Goal: Task Accomplishment & Management: Complete application form

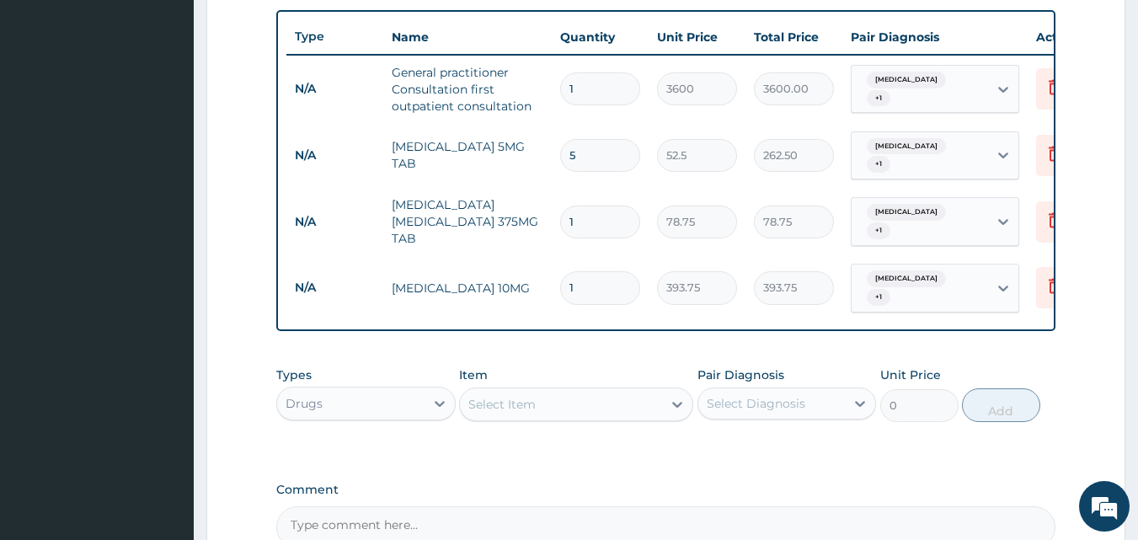
click at [563, 410] on div "Select Item" at bounding box center [561, 404] width 202 height 27
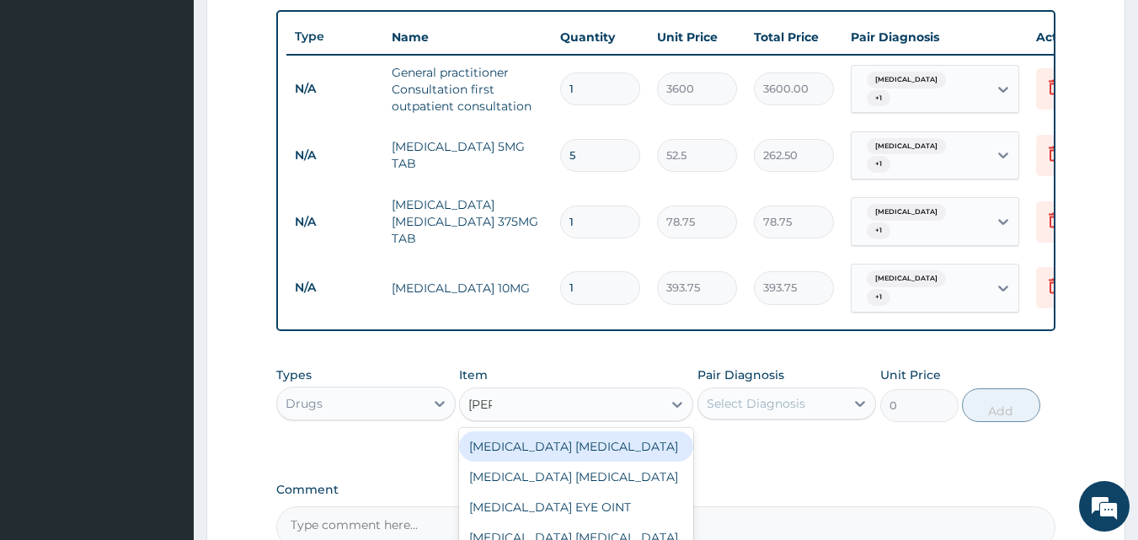
type input "lorat"
click at [596, 434] on div "LORATIDINE 10MG TAB" at bounding box center [576, 446] width 234 height 30
type input "52.5"
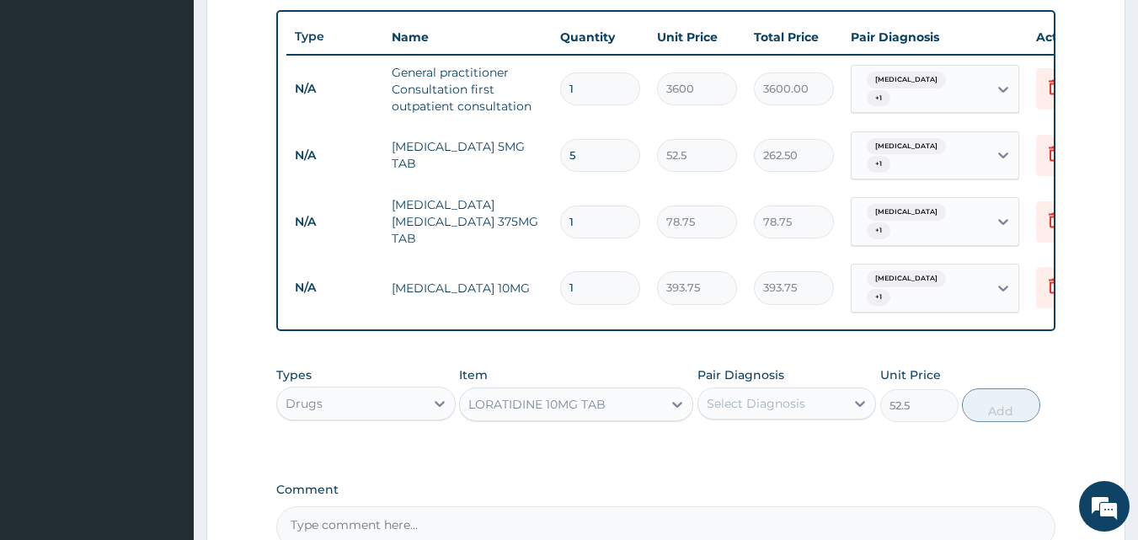
click at [751, 382] on div "Pair Diagnosis Select Diagnosis" at bounding box center [787, 395] width 179 height 56
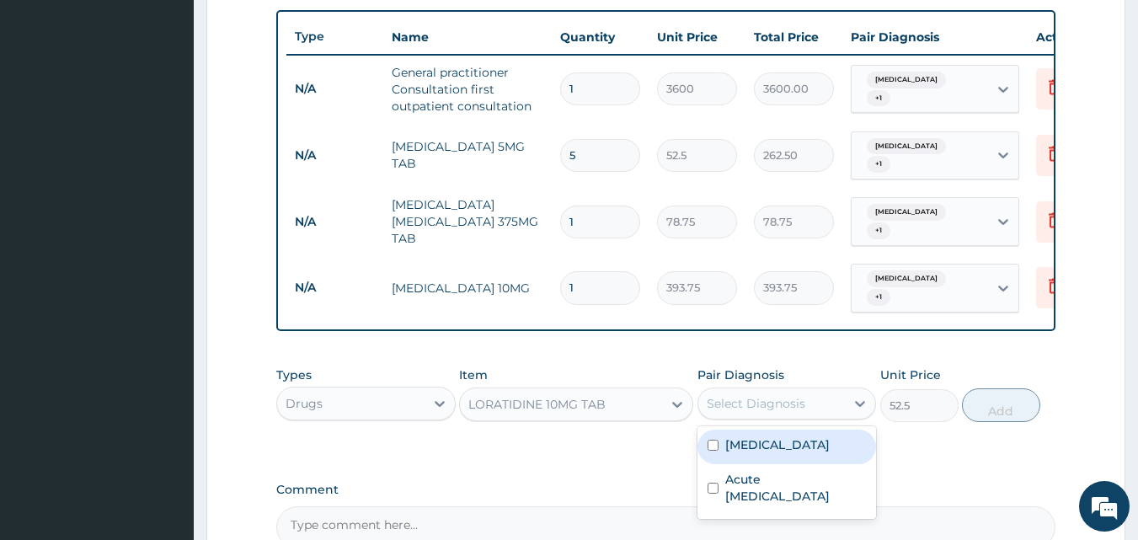
click at [733, 396] on div "Select Diagnosis" at bounding box center [756, 403] width 99 height 17
click at [717, 452] on div "Atopic dermatitis" at bounding box center [787, 447] width 179 height 35
checkbox input "true"
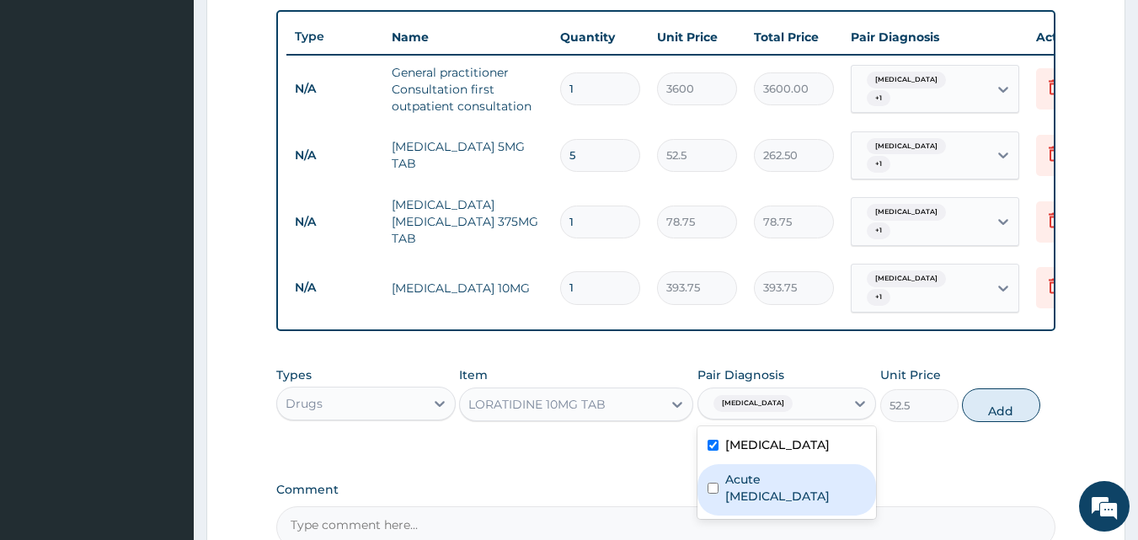
click at [722, 483] on div "Acute upper respiratory infection" at bounding box center [787, 489] width 179 height 51
checkbox input "true"
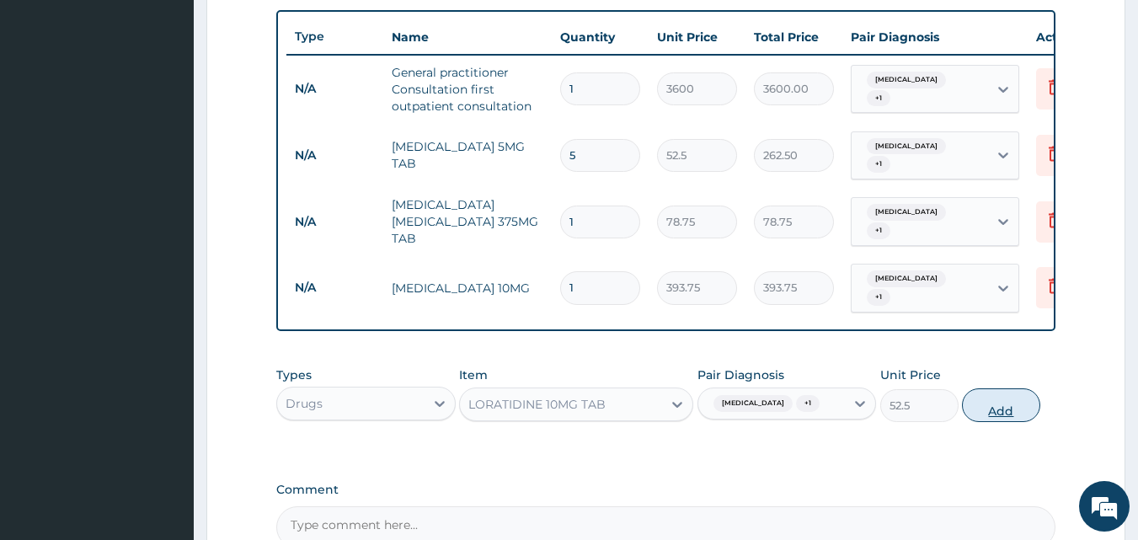
click at [974, 402] on button "Add" at bounding box center [1001, 405] width 78 height 34
type input "0"
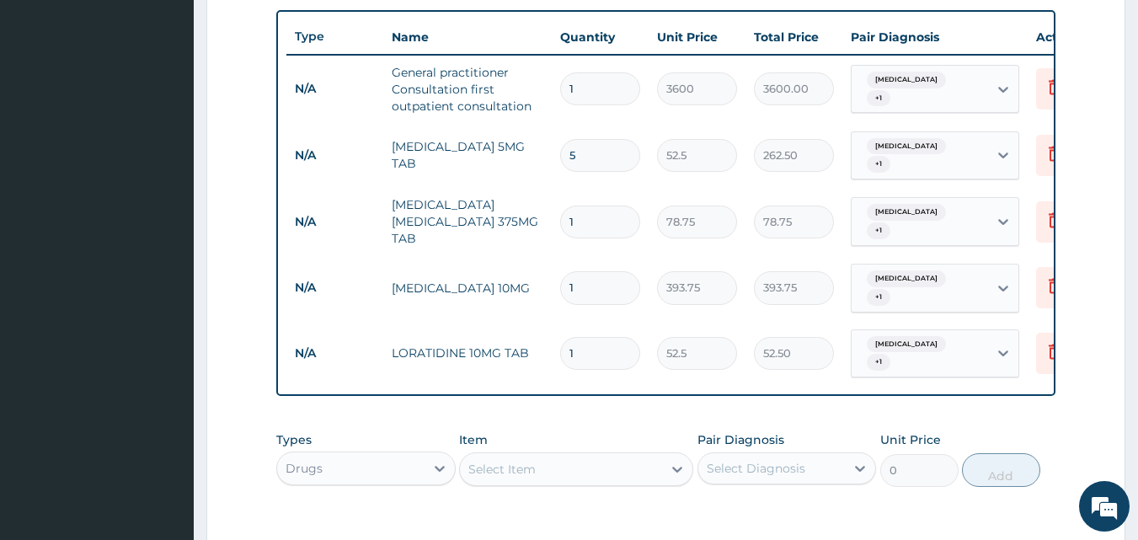
click at [529, 468] on div "Select Item" at bounding box center [502, 469] width 67 height 17
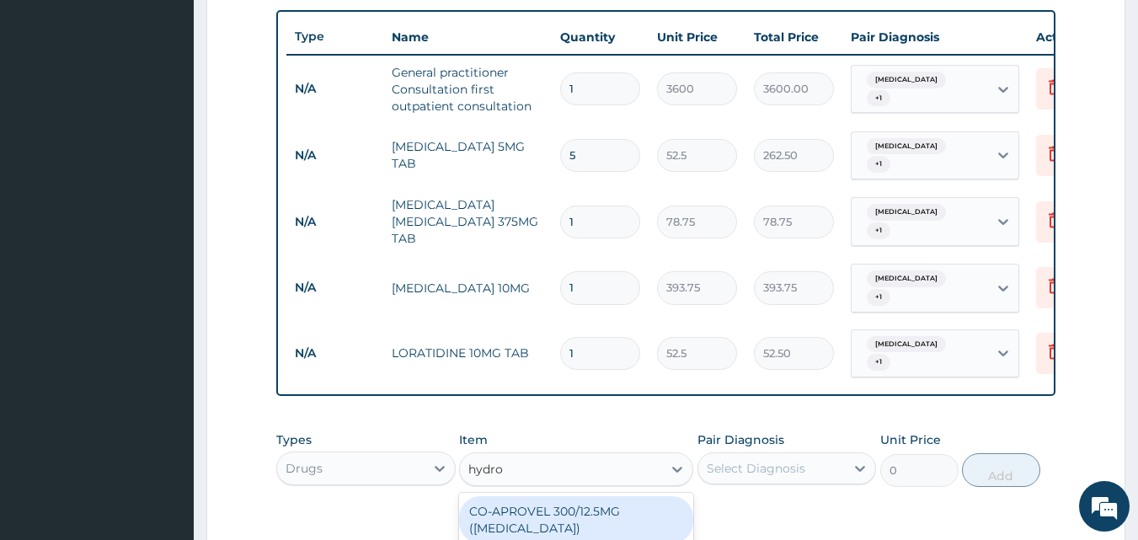
type input "hydroc"
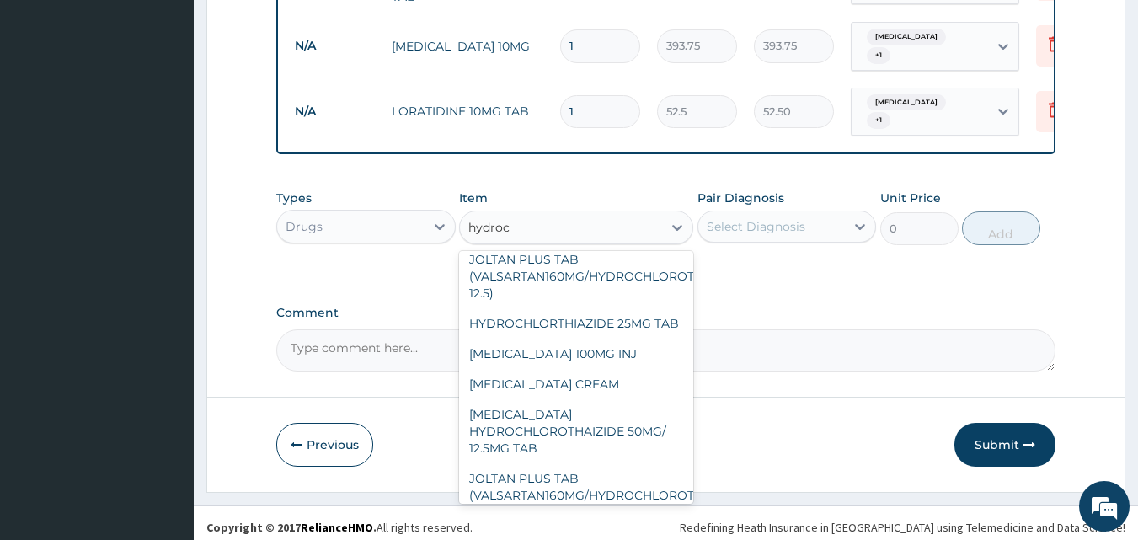
scroll to position [1348, 0]
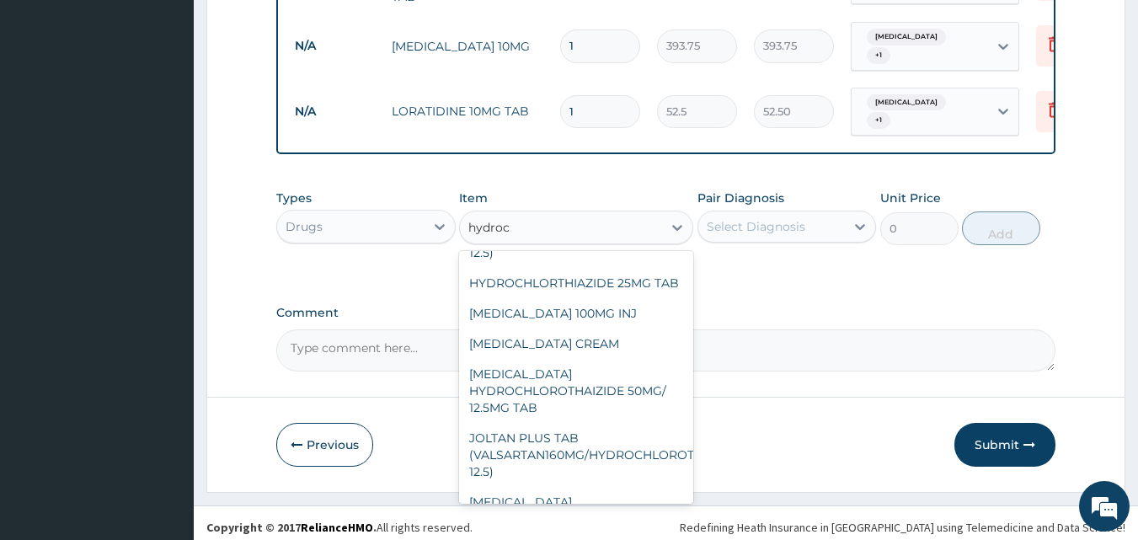
click at [600, 204] on div "HYDROCORTISONE CREAM" at bounding box center [576, 189] width 234 height 30
type input "630"
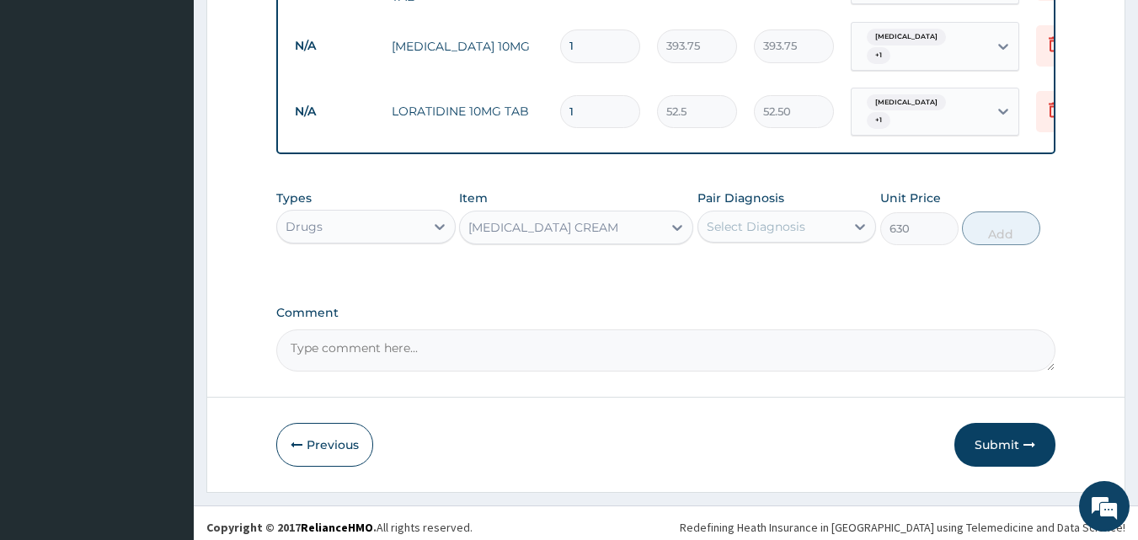
click at [740, 225] on div "Select Diagnosis" at bounding box center [756, 226] width 99 height 17
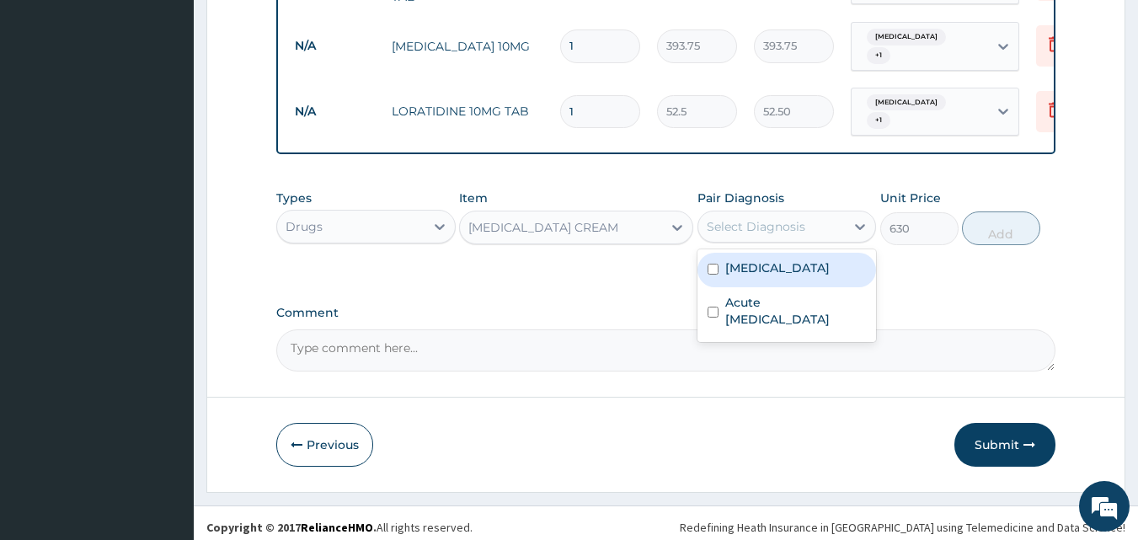
click at [720, 255] on div "Atopic dermatitis" at bounding box center [787, 270] width 179 height 35
checkbox input "true"
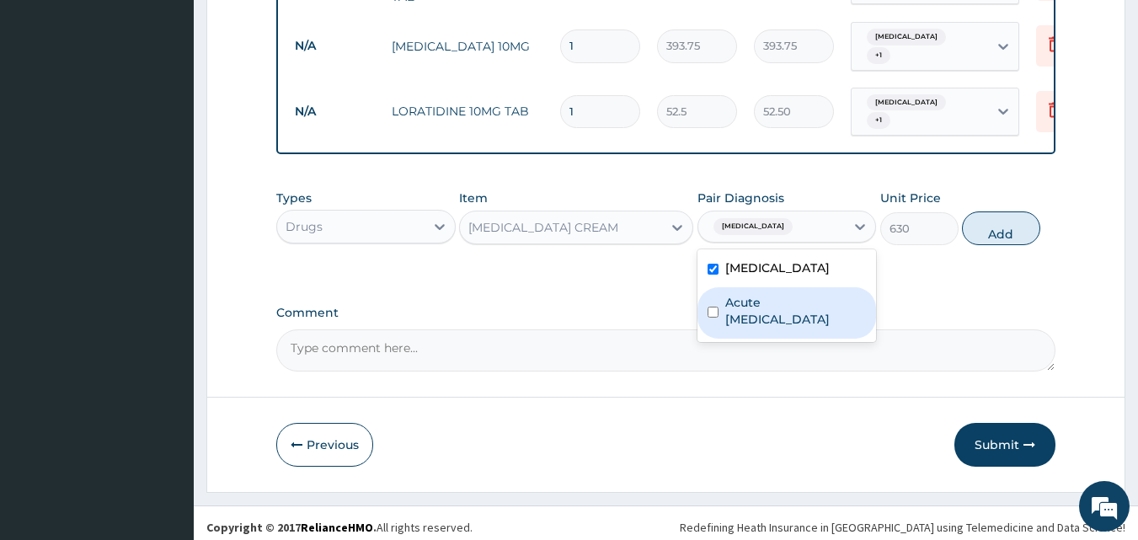
click at [717, 307] on input "checkbox" at bounding box center [713, 312] width 11 height 11
checkbox input "true"
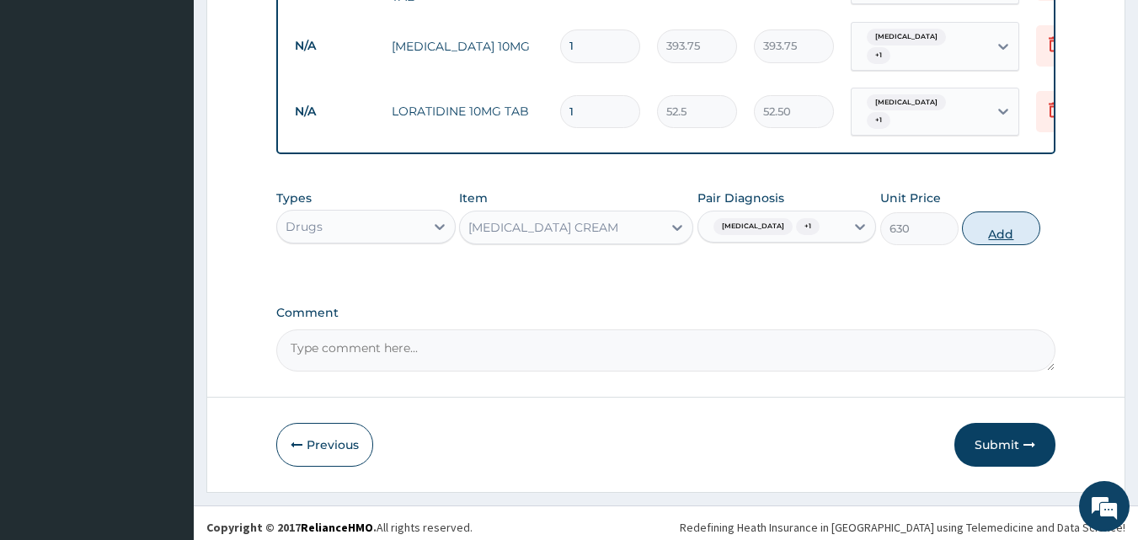
click at [981, 222] on button "Add" at bounding box center [1001, 229] width 78 height 34
type input "0"
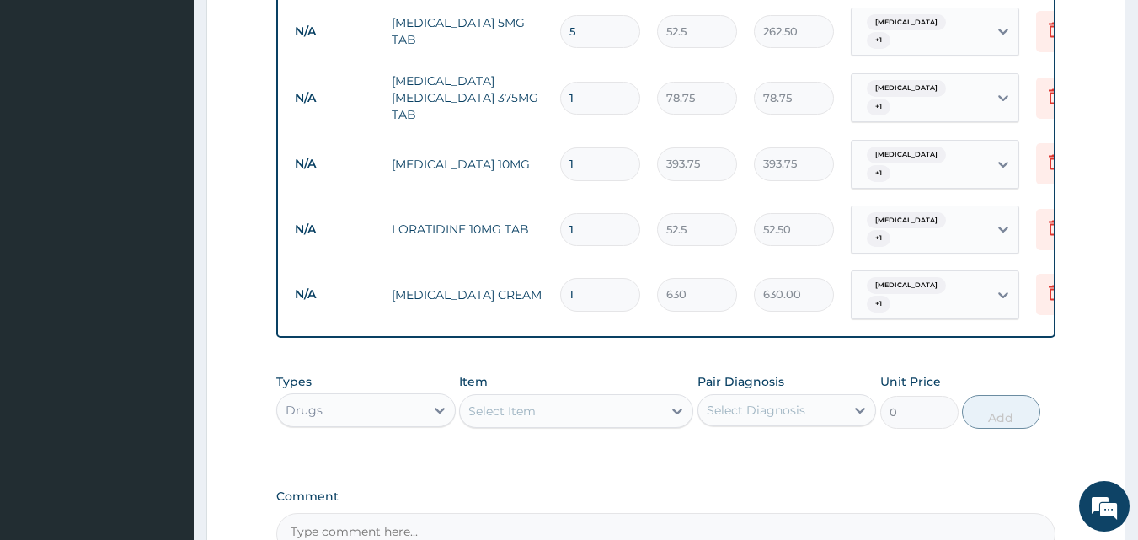
scroll to position [606, 0]
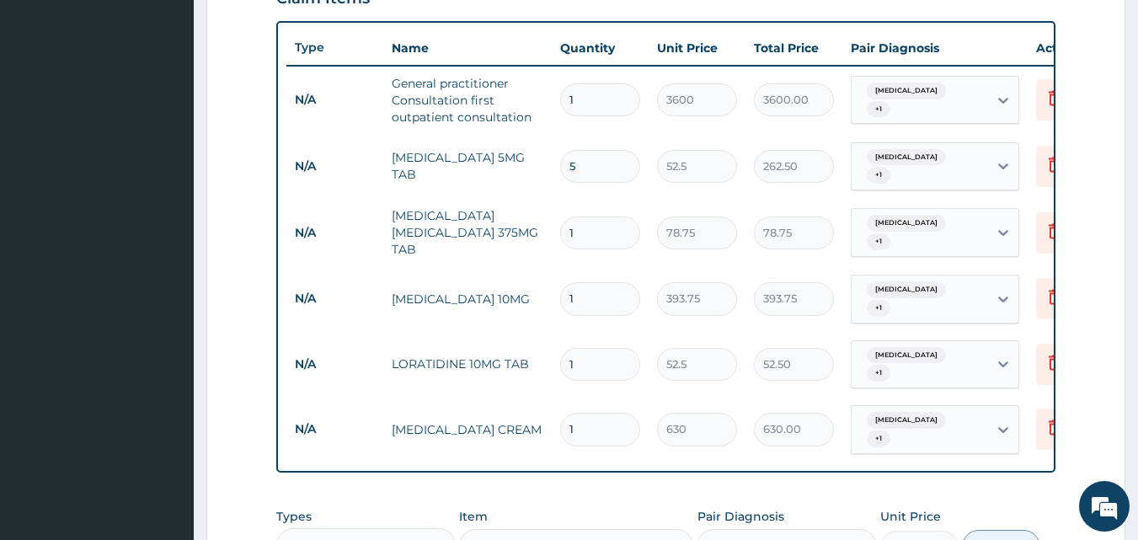
click at [603, 356] on input "1" at bounding box center [600, 364] width 80 height 33
type input "0.00"
type input "7"
type input "367.50"
type input "7"
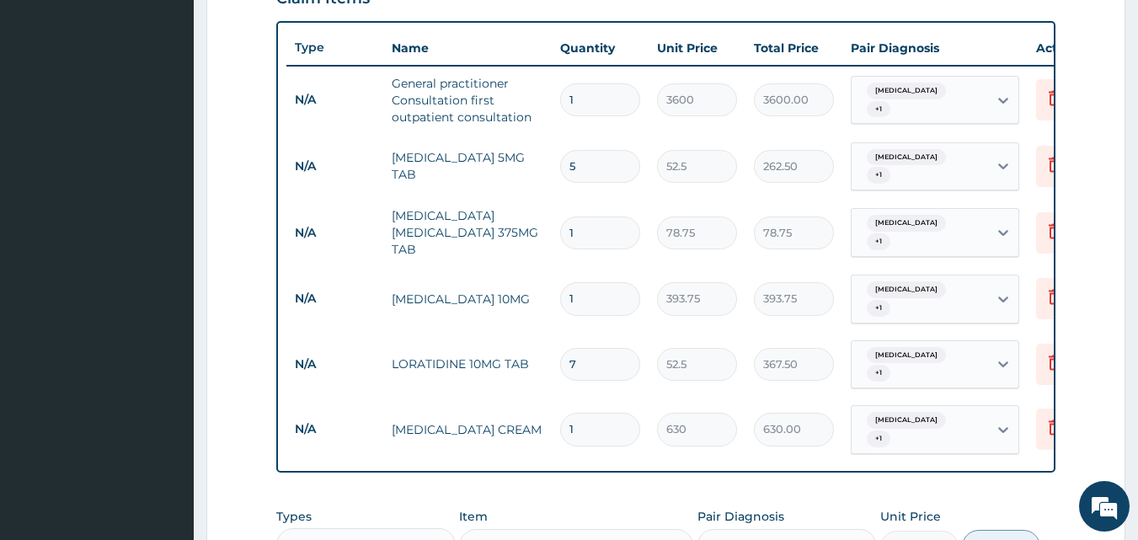
click at [576, 282] on input "1" at bounding box center [600, 298] width 80 height 33
type input "0.00"
type input "7"
type input "2756.25"
type input "7"
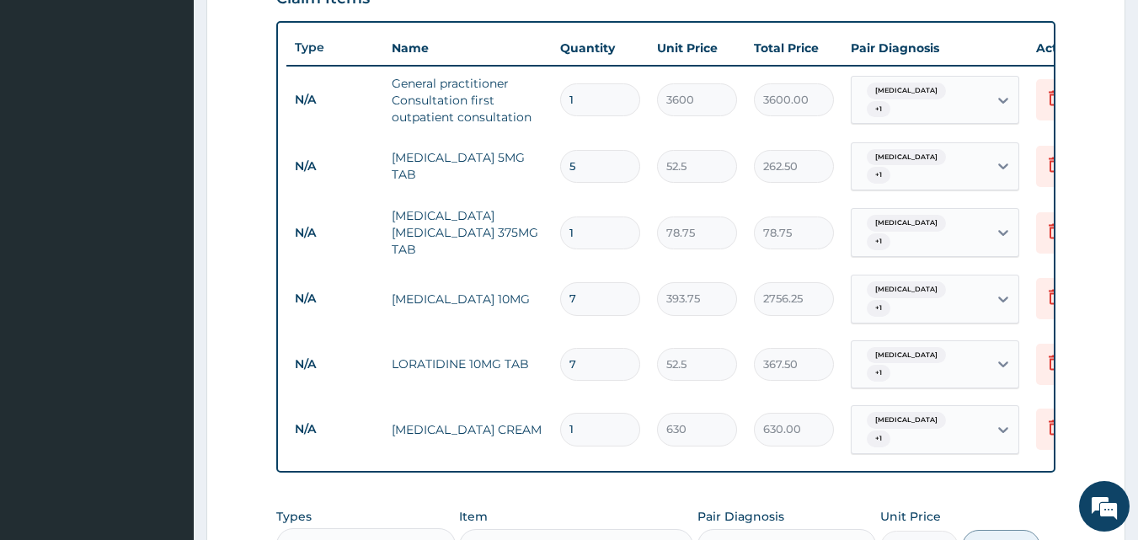
click at [592, 225] on input "1" at bounding box center [600, 233] width 80 height 33
type input "14"
type input "1102.50"
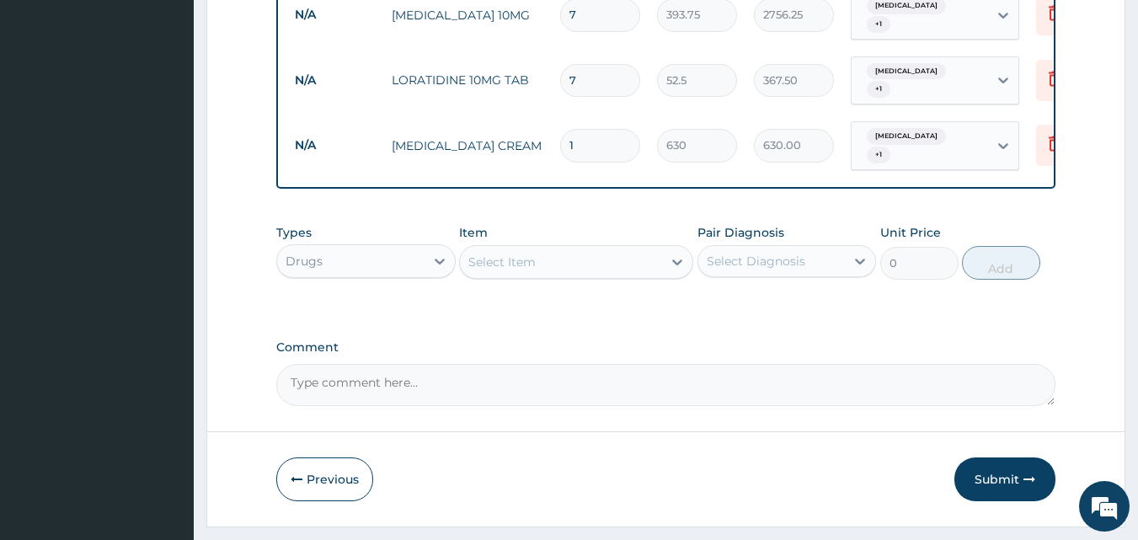
scroll to position [917, 0]
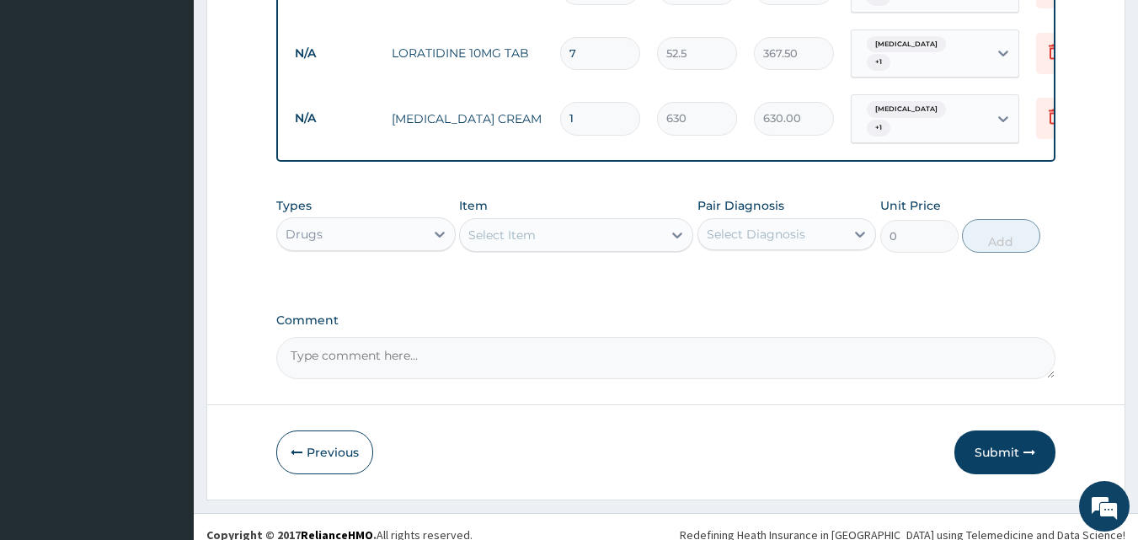
type input "14"
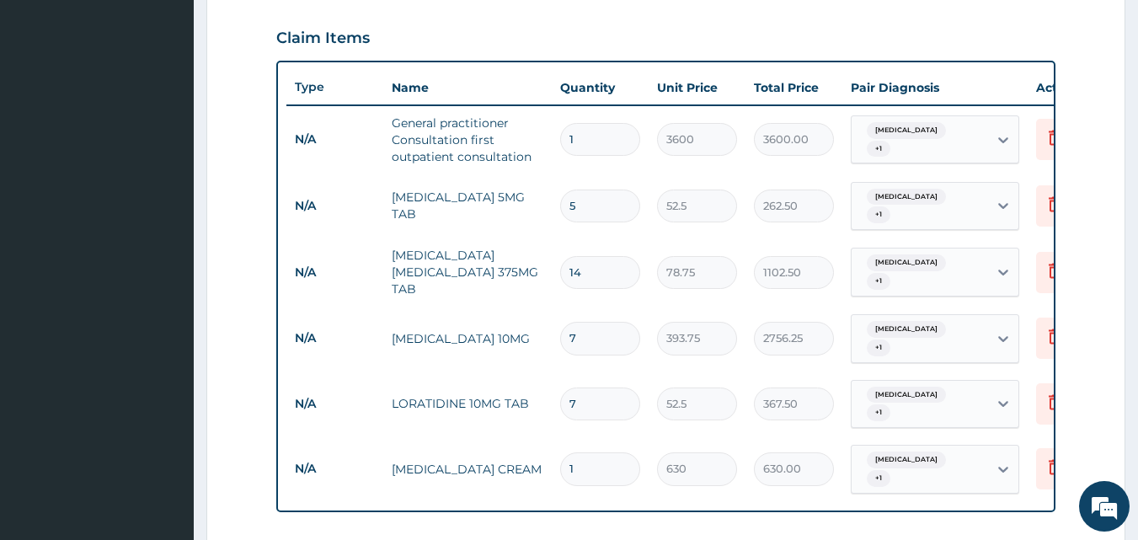
scroll to position [411, 0]
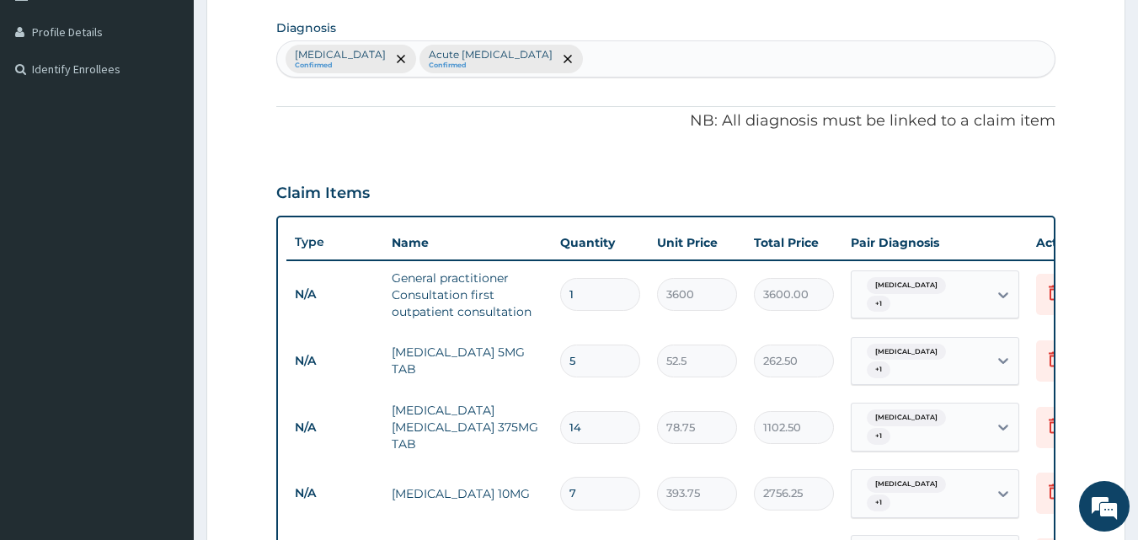
click at [640, 66] on div "Atopic dermatitis Confirmed Acute upper respiratory infection Confirmed" at bounding box center [666, 58] width 779 height 35
type input "rhinit"
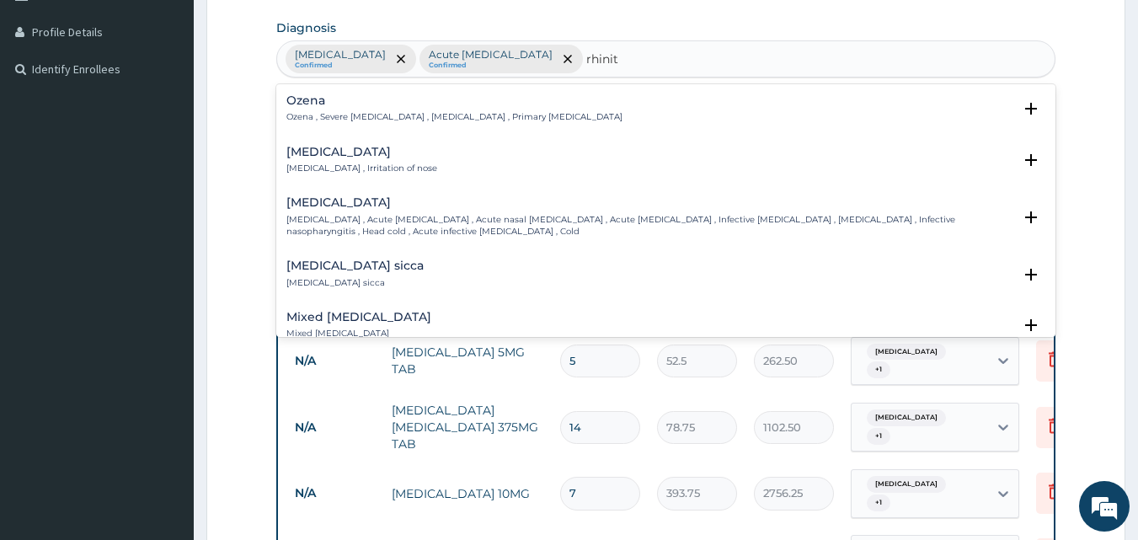
click at [355, 158] on h4 "Rhinitis" at bounding box center [362, 152] width 151 height 13
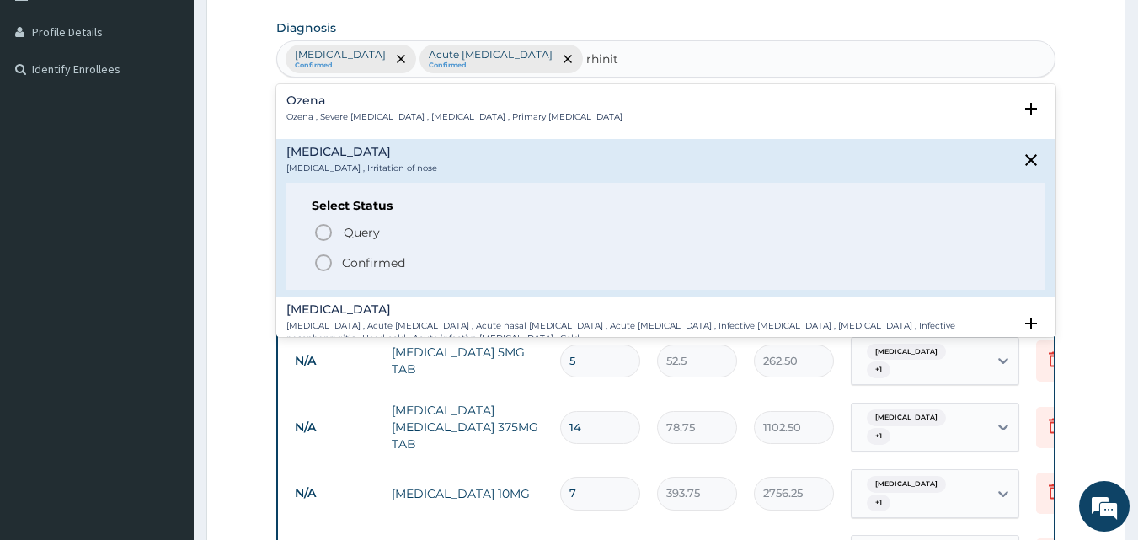
click at [410, 120] on p "Ozena , Severe chronic rhinitis , Ozaena , Primary atrophic rhinitis" at bounding box center [455, 117] width 336 height 12
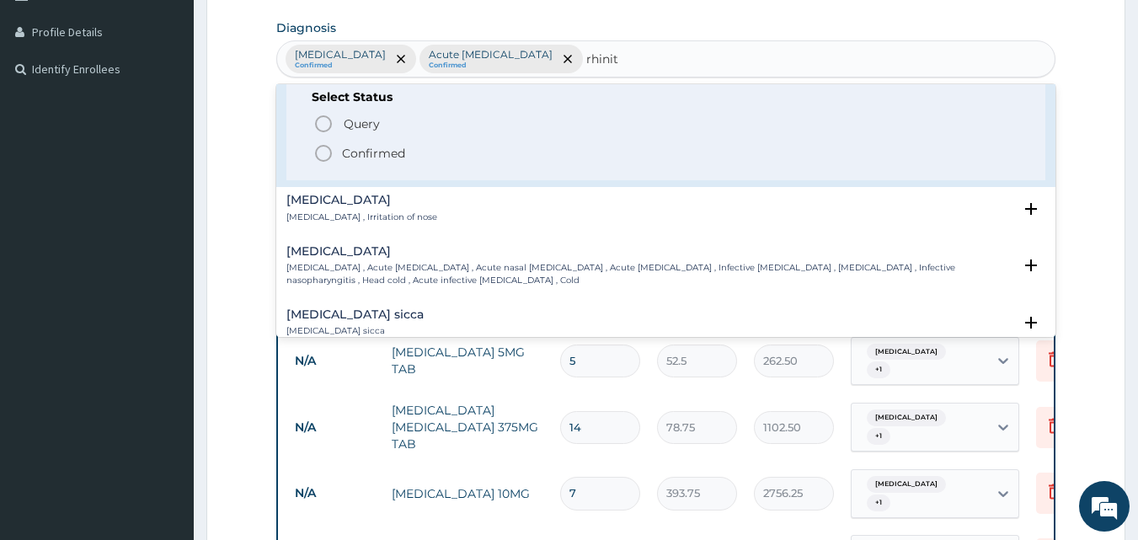
scroll to position [84, 0]
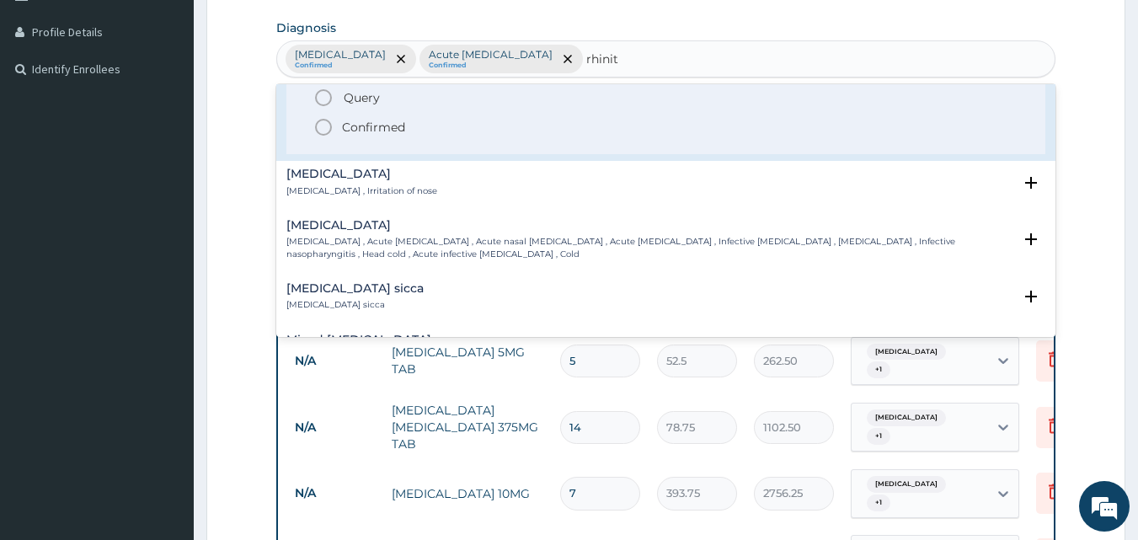
click at [331, 237] on p "Common cold , Acute coryza , Acute nasal catarrh , Acute rhinitis , Infective r…" at bounding box center [650, 248] width 727 height 24
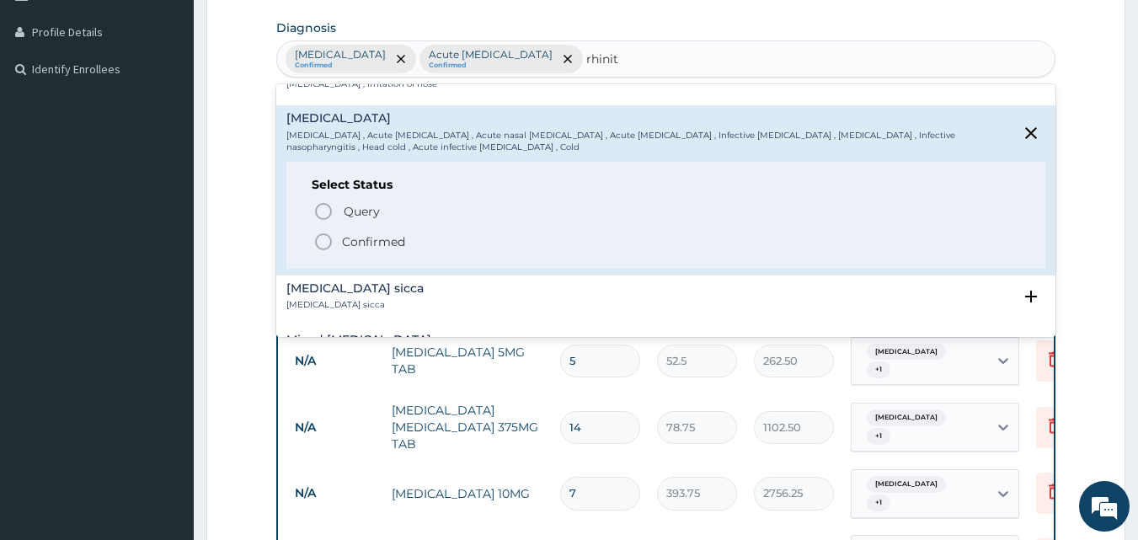
click at [322, 242] on icon "status option filled" at bounding box center [323, 242] width 20 height 20
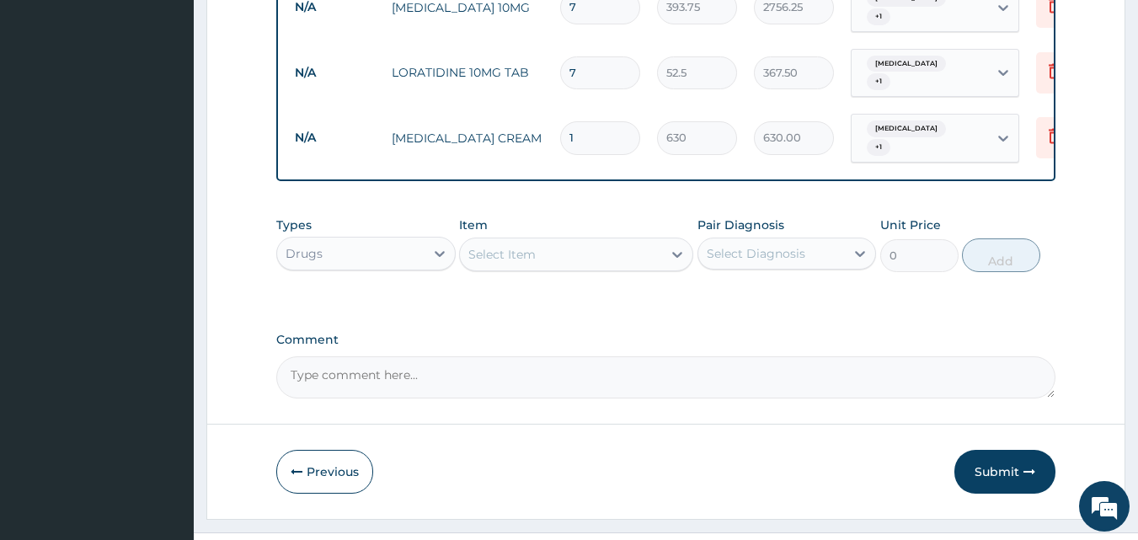
scroll to position [917, 0]
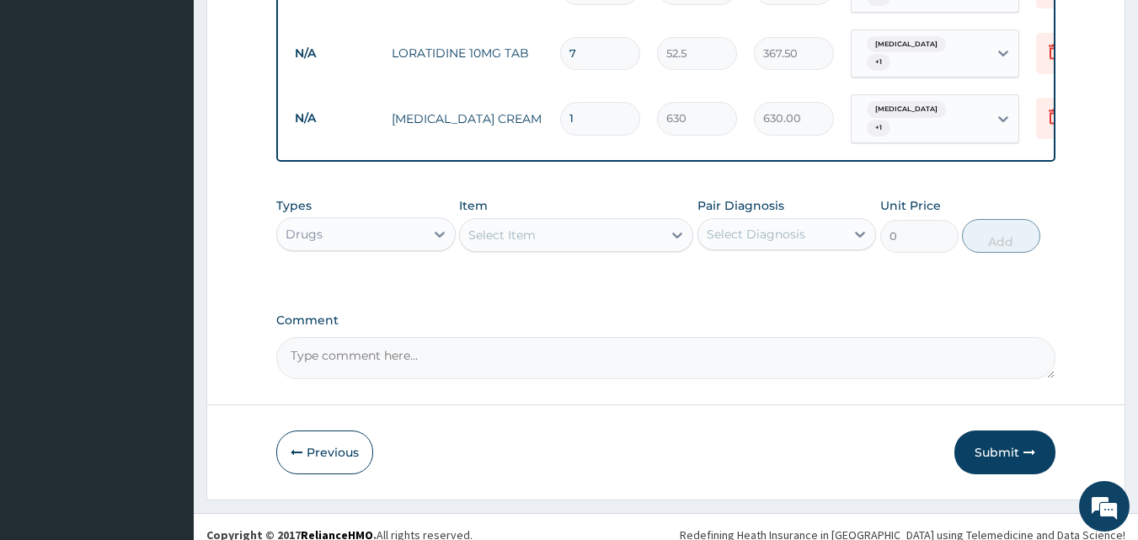
click at [1007, 431] on button "Submit" at bounding box center [1005, 453] width 101 height 44
click at [1011, 440] on button "Submit" at bounding box center [1005, 453] width 101 height 44
click at [1019, 437] on button "Submit" at bounding box center [1005, 453] width 101 height 44
click at [1015, 432] on button "Submit" at bounding box center [1005, 453] width 101 height 44
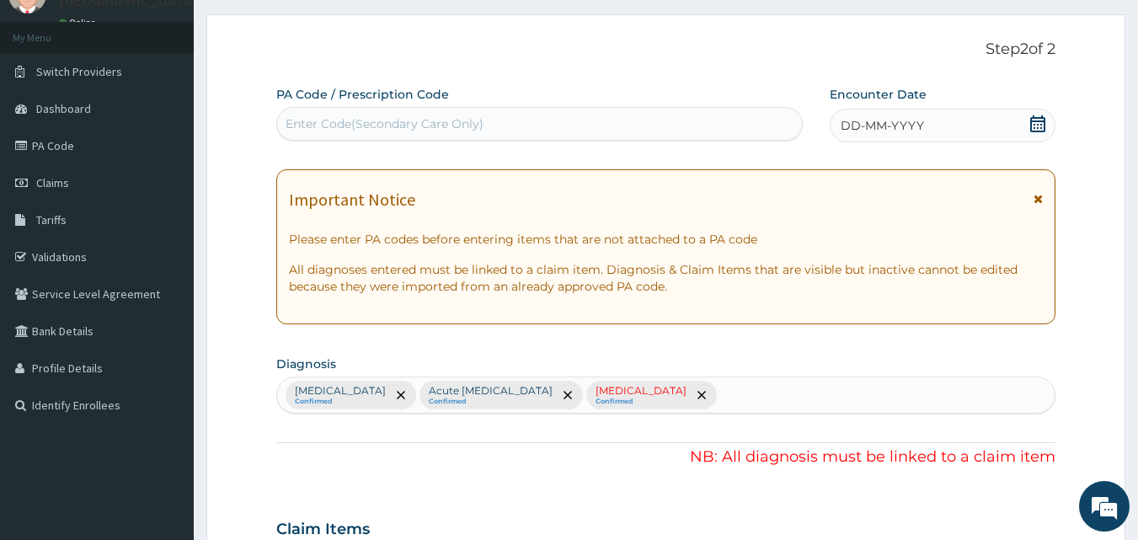
scroll to position [74, 0]
click at [678, 391] on p "Common cold" at bounding box center [641, 391] width 91 height 13
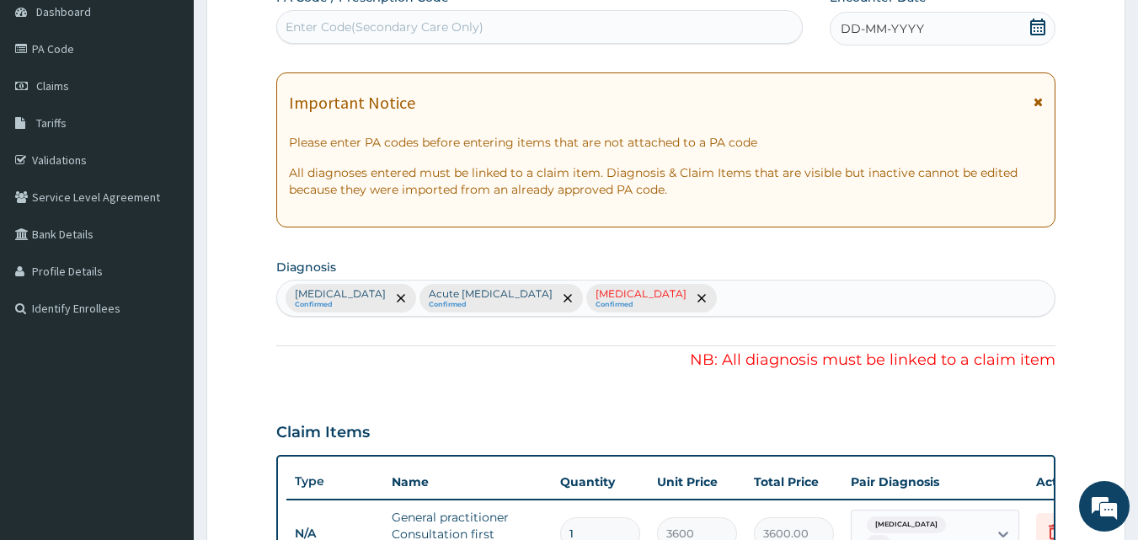
scroll to position [496, 0]
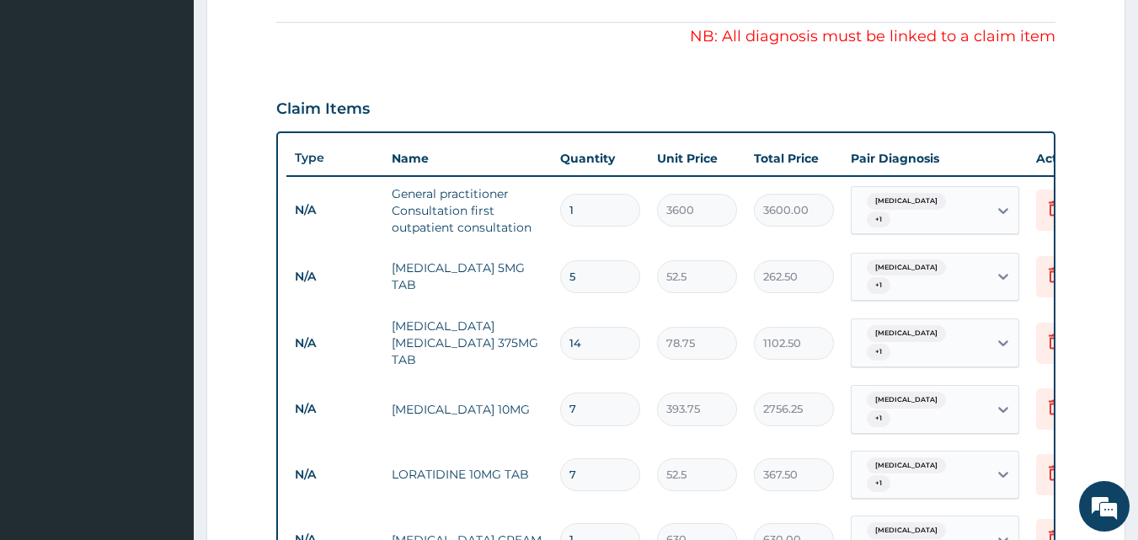
click at [931, 271] on span "Atopic dermatitis" at bounding box center [906, 268] width 79 height 17
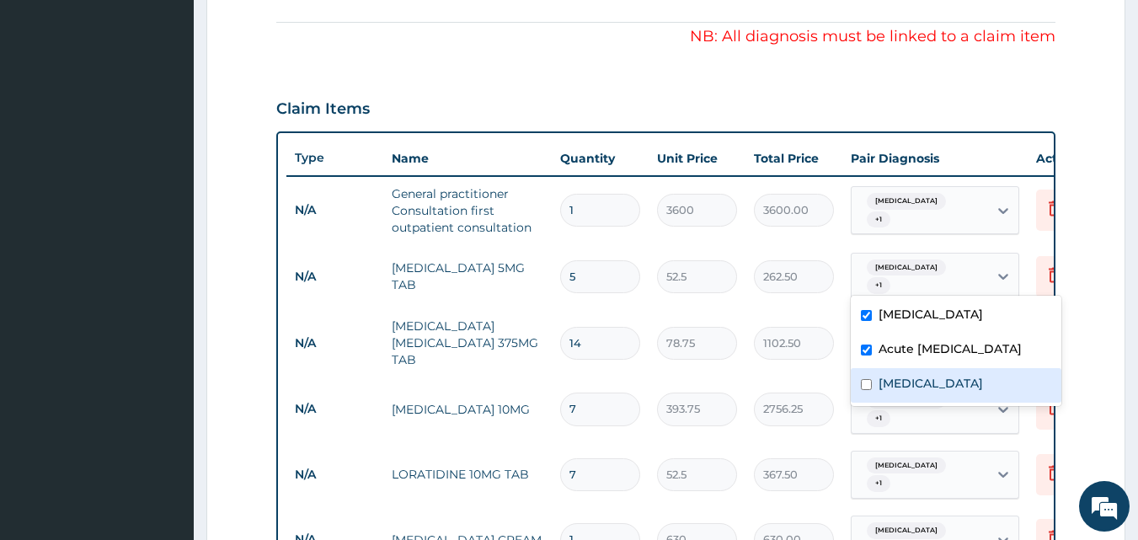
click at [866, 390] on input "checkbox" at bounding box center [866, 384] width 11 height 11
checkbox input "true"
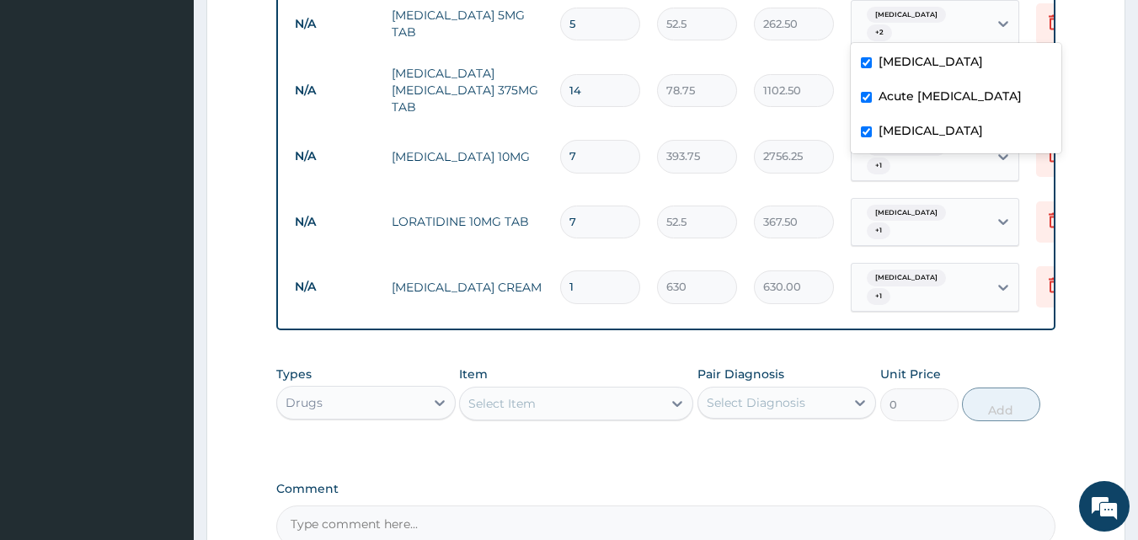
scroll to position [664, 0]
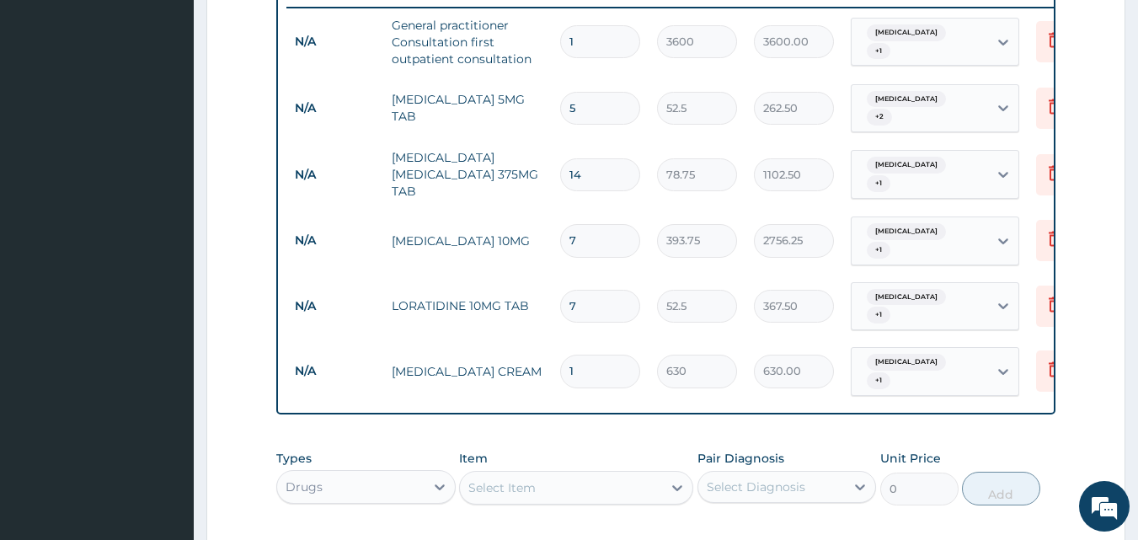
click at [973, 95] on div "Atopic dermatitis + 2" at bounding box center [917, 108] width 115 height 40
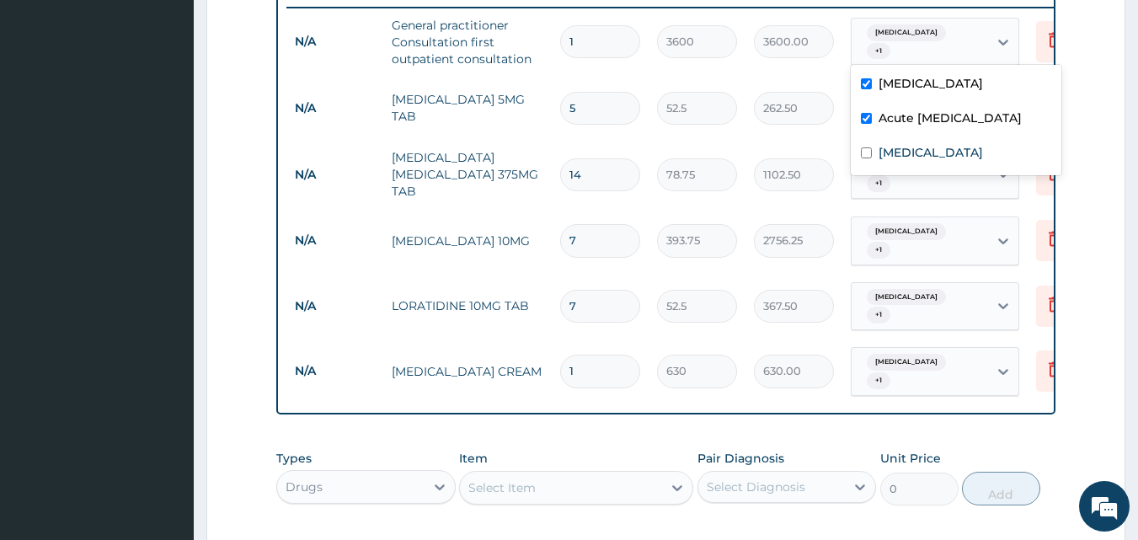
click at [891, 43] on span "+ 1" at bounding box center [879, 51] width 24 height 17
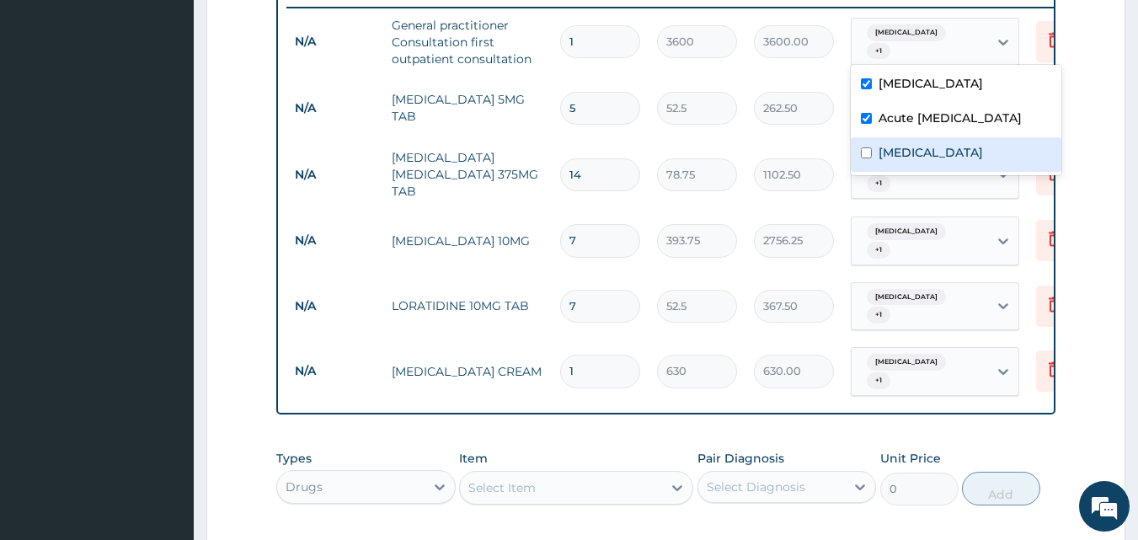
click at [868, 158] on input "checkbox" at bounding box center [866, 152] width 11 height 11
checkbox input "true"
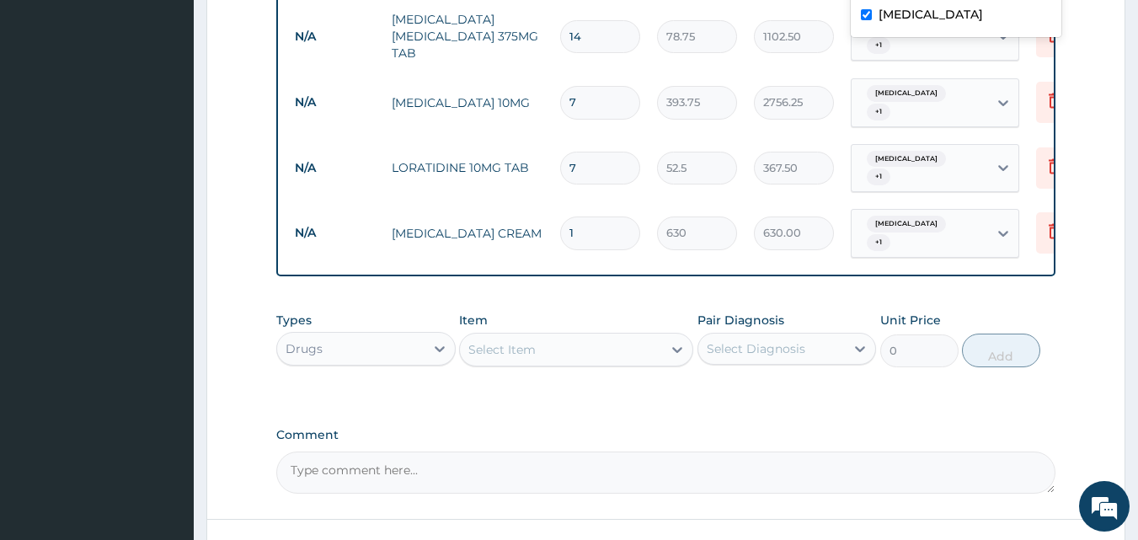
scroll to position [917, 0]
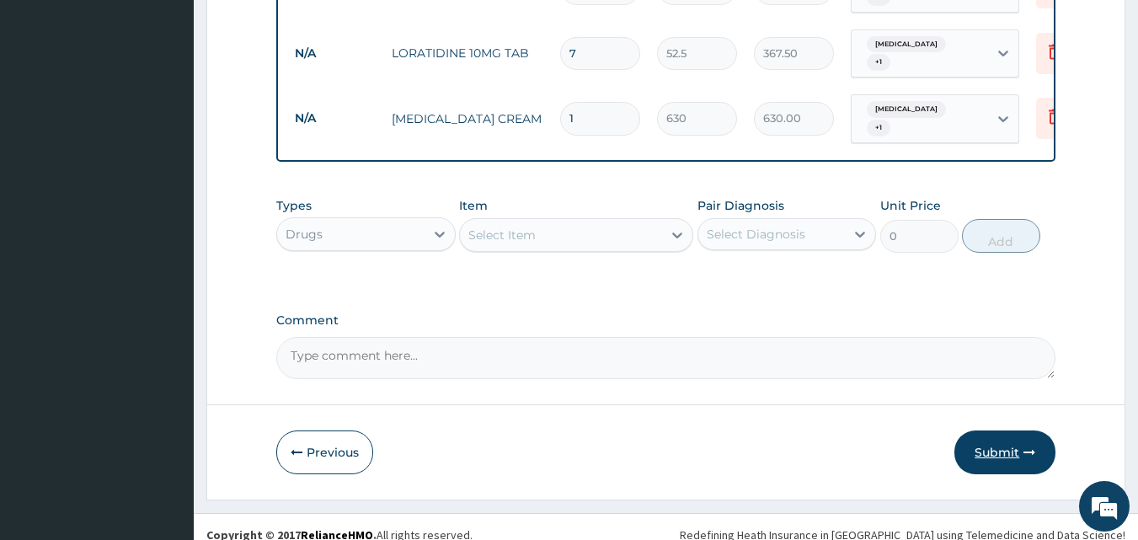
click at [978, 432] on button "Submit" at bounding box center [1005, 453] width 101 height 44
click at [1015, 440] on button "Submit" at bounding box center [1005, 453] width 101 height 44
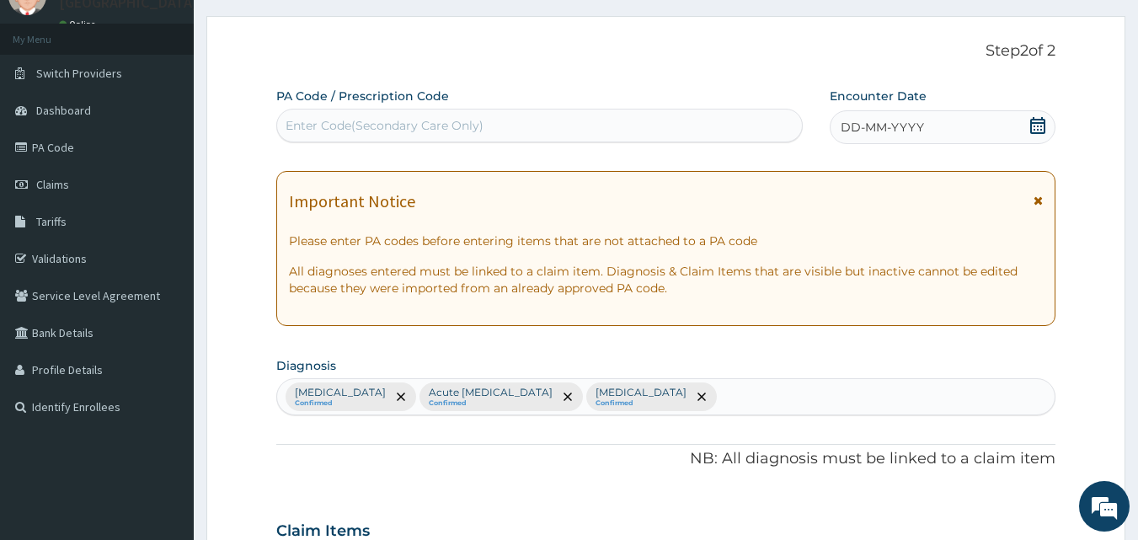
scroll to position [0, 0]
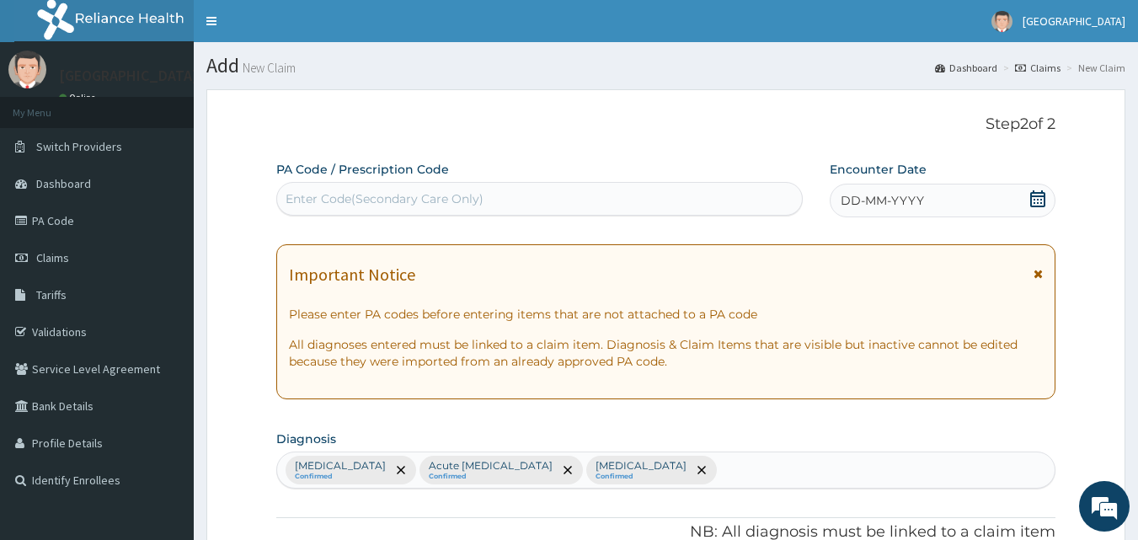
click at [906, 196] on span "DD-MM-YYYY" at bounding box center [882, 200] width 83 height 17
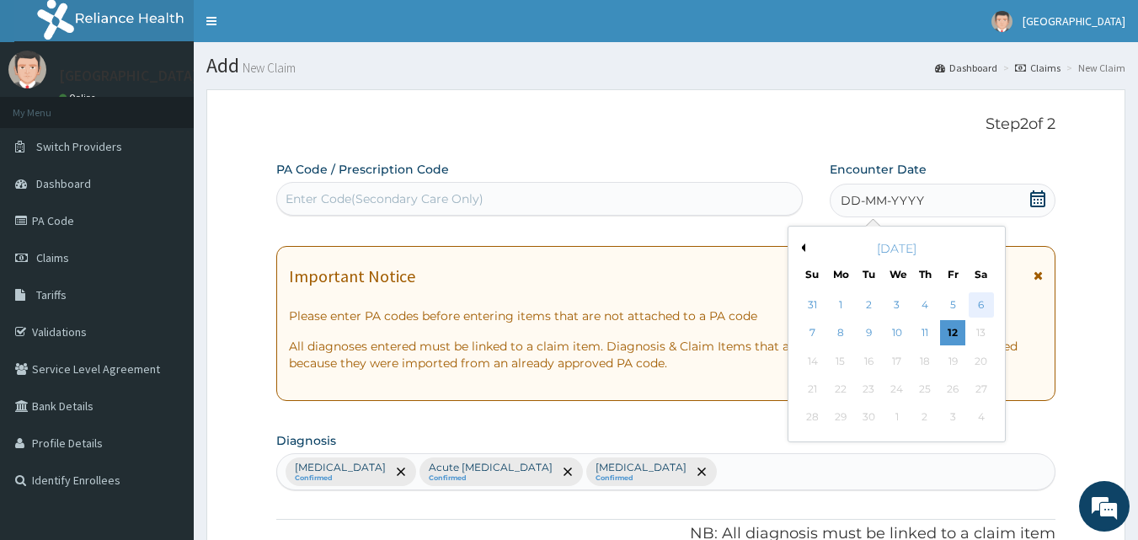
click at [978, 297] on div "6" at bounding box center [981, 304] width 25 height 25
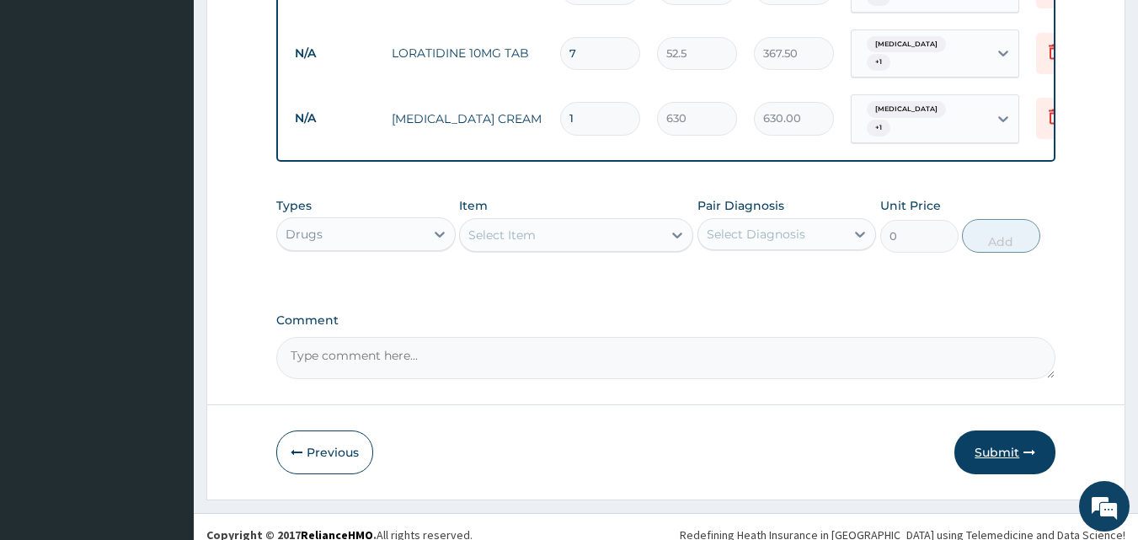
click at [994, 434] on button "Submit" at bounding box center [1005, 453] width 101 height 44
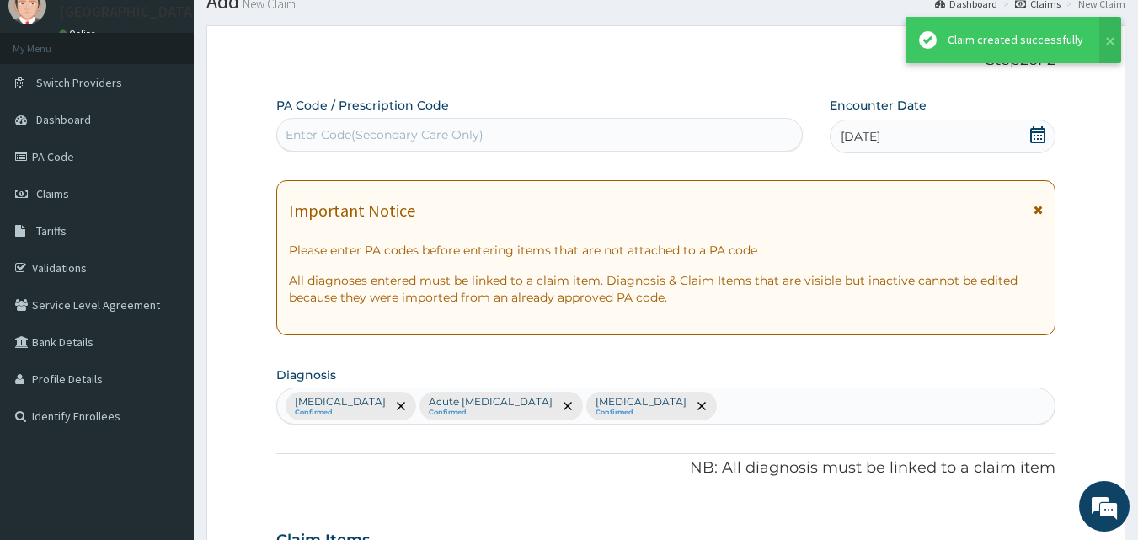
scroll to position [917, 0]
